Goal: Task Accomplishment & Management: Use online tool/utility

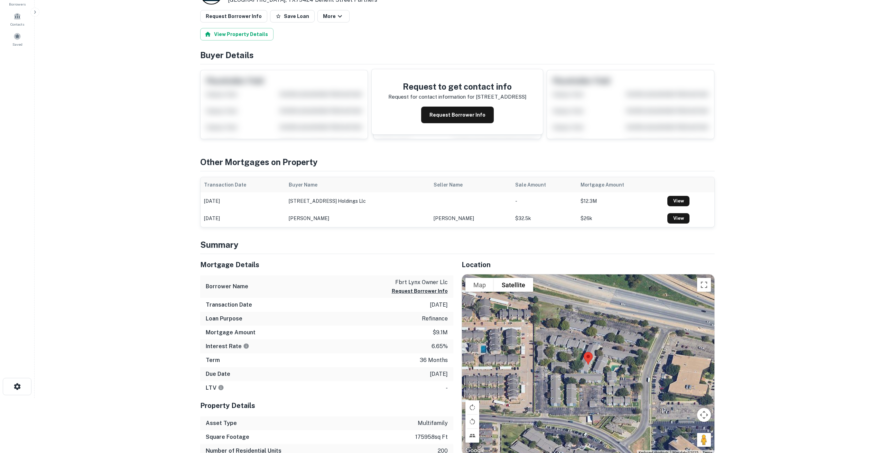
scroll to position [59, 0]
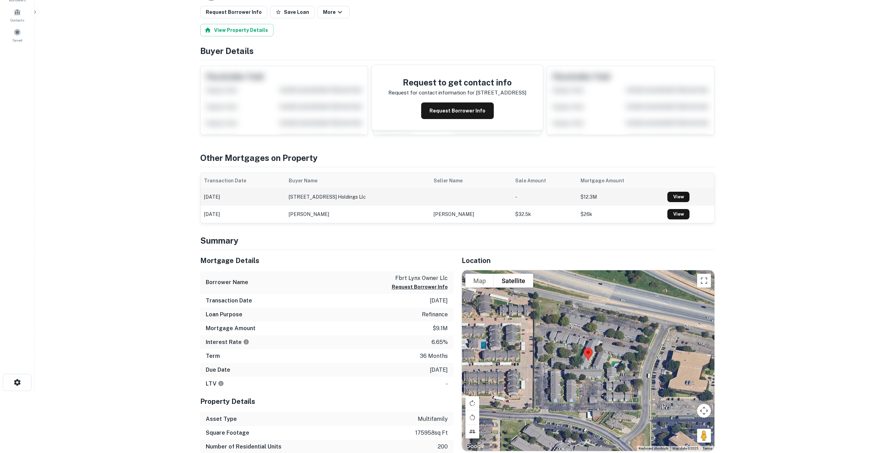
click at [219, 196] on td "[DATE]" at bounding box center [243, 196] width 85 height 17
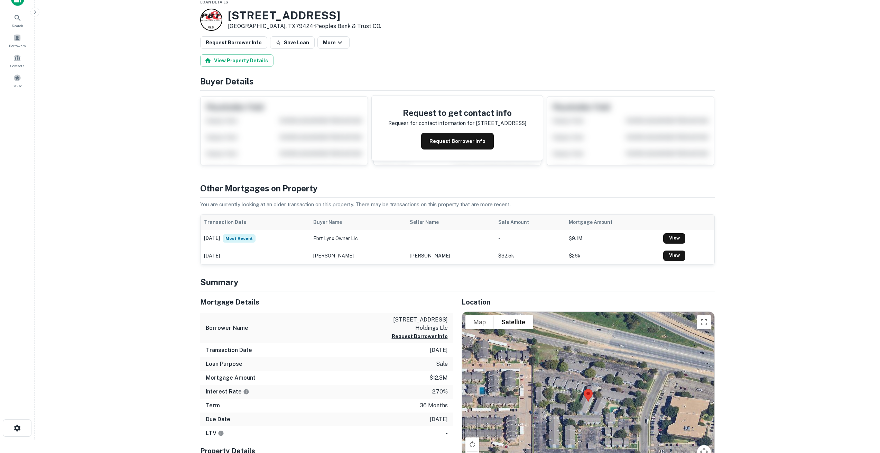
scroll to position [14, 0]
click at [447, 140] on button "Request Borrower Info" at bounding box center [457, 140] width 73 height 17
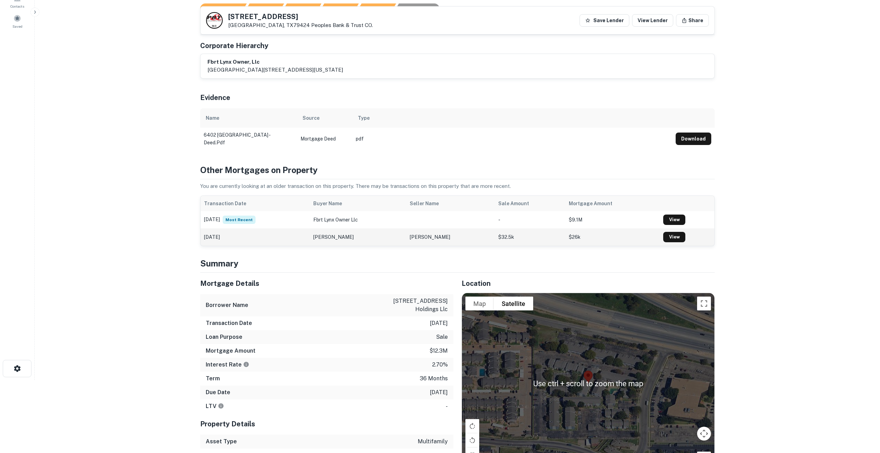
scroll to position [73, 0]
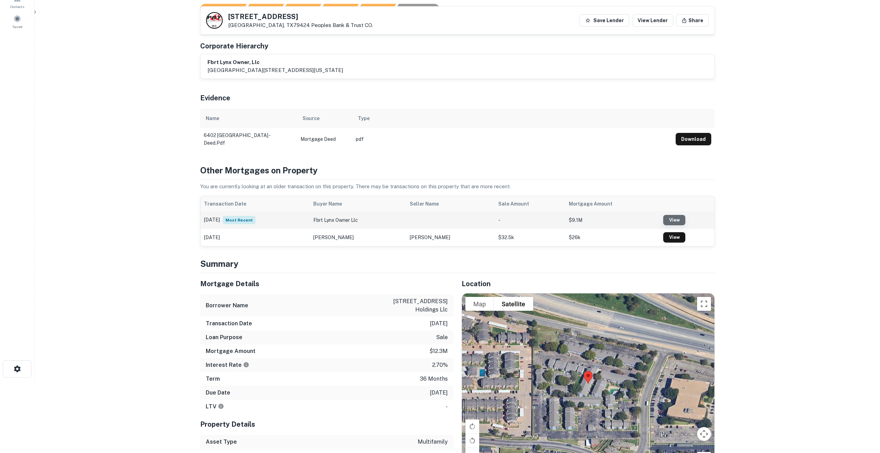
click at [677, 223] on link "View" at bounding box center [674, 220] width 22 height 10
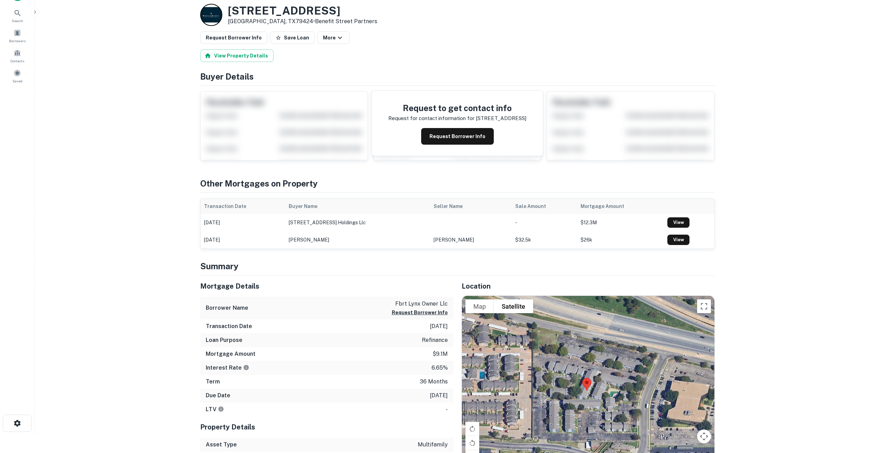
scroll to position [19, 0]
click at [456, 131] on button "Request Borrower Info" at bounding box center [457, 136] width 73 height 17
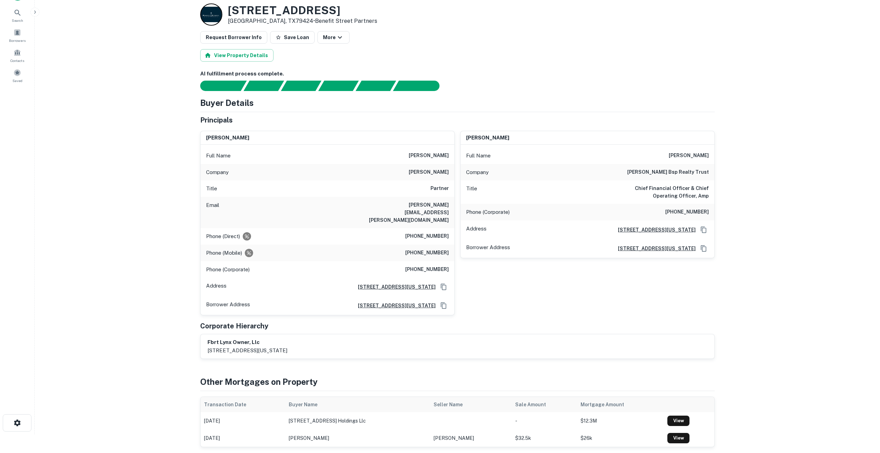
click at [158, 141] on main "Loan Details [STREET_ADDRESS] • Benefit Street Partners Request Borrower Info S…" at bounding box center [457, 207] width 845 height 453
